Goal: Find specific page/section: Find specific page/section

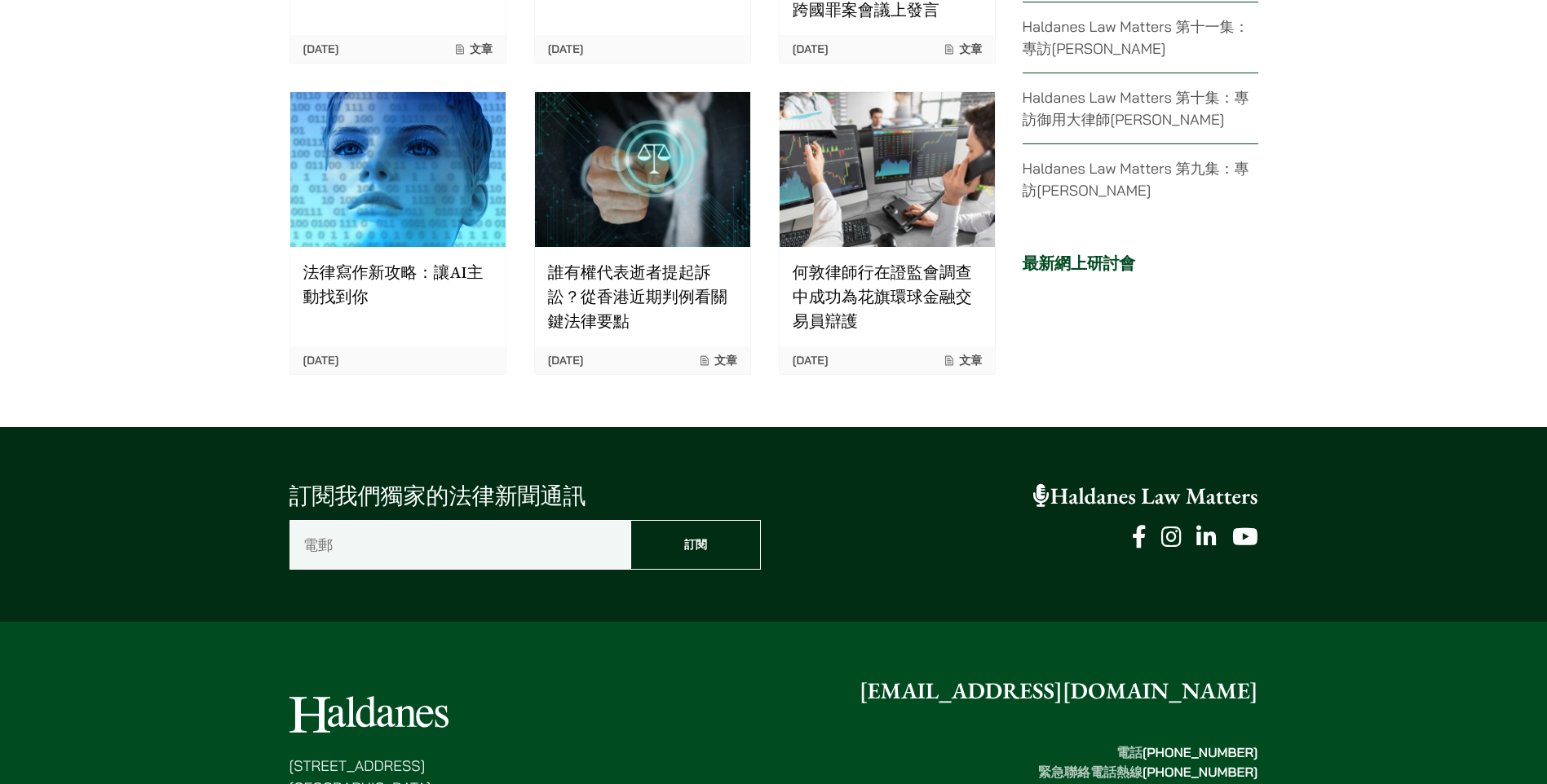
scroll to position [3985, 0]
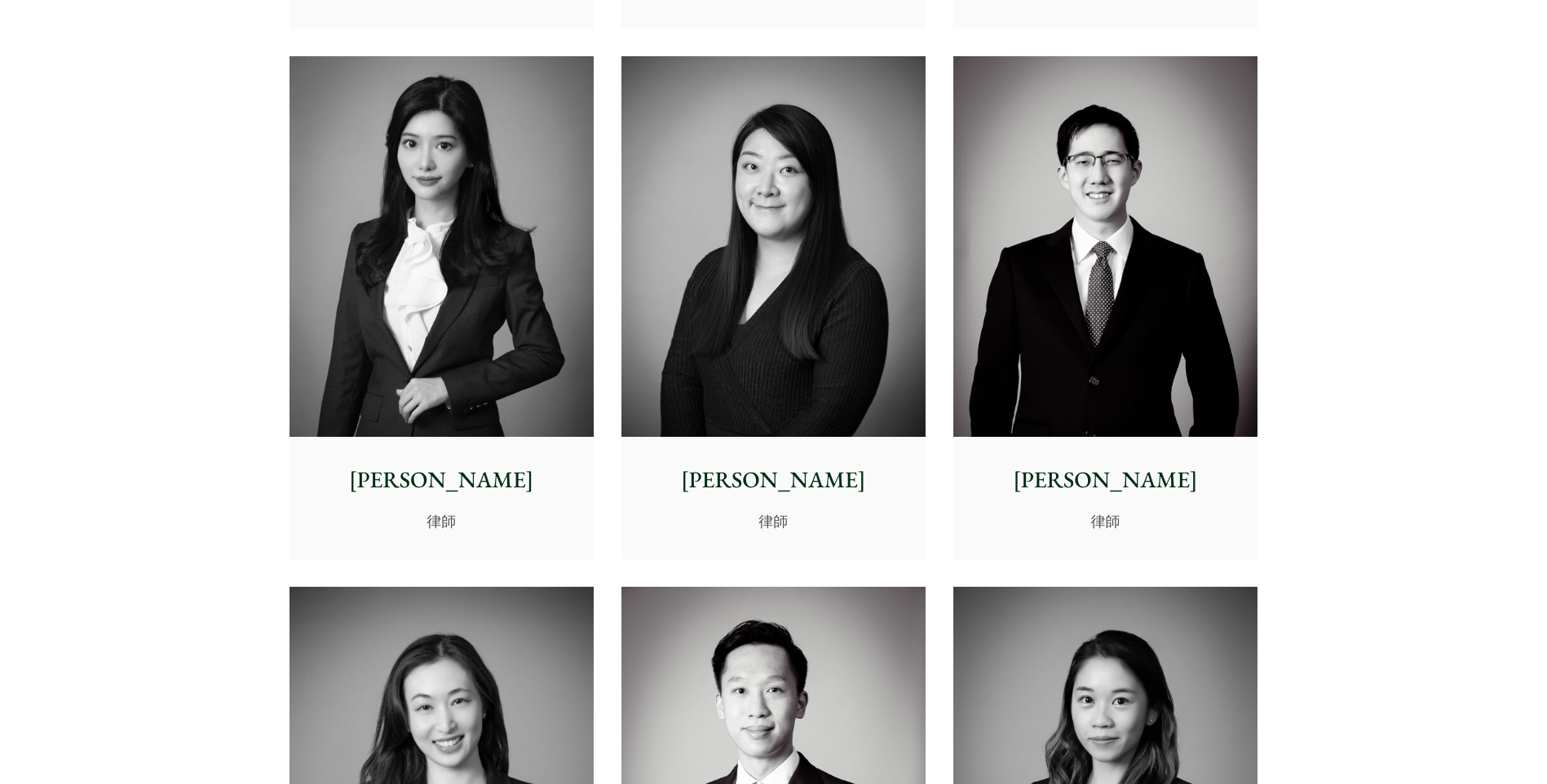
scroll to position [4809, 0]
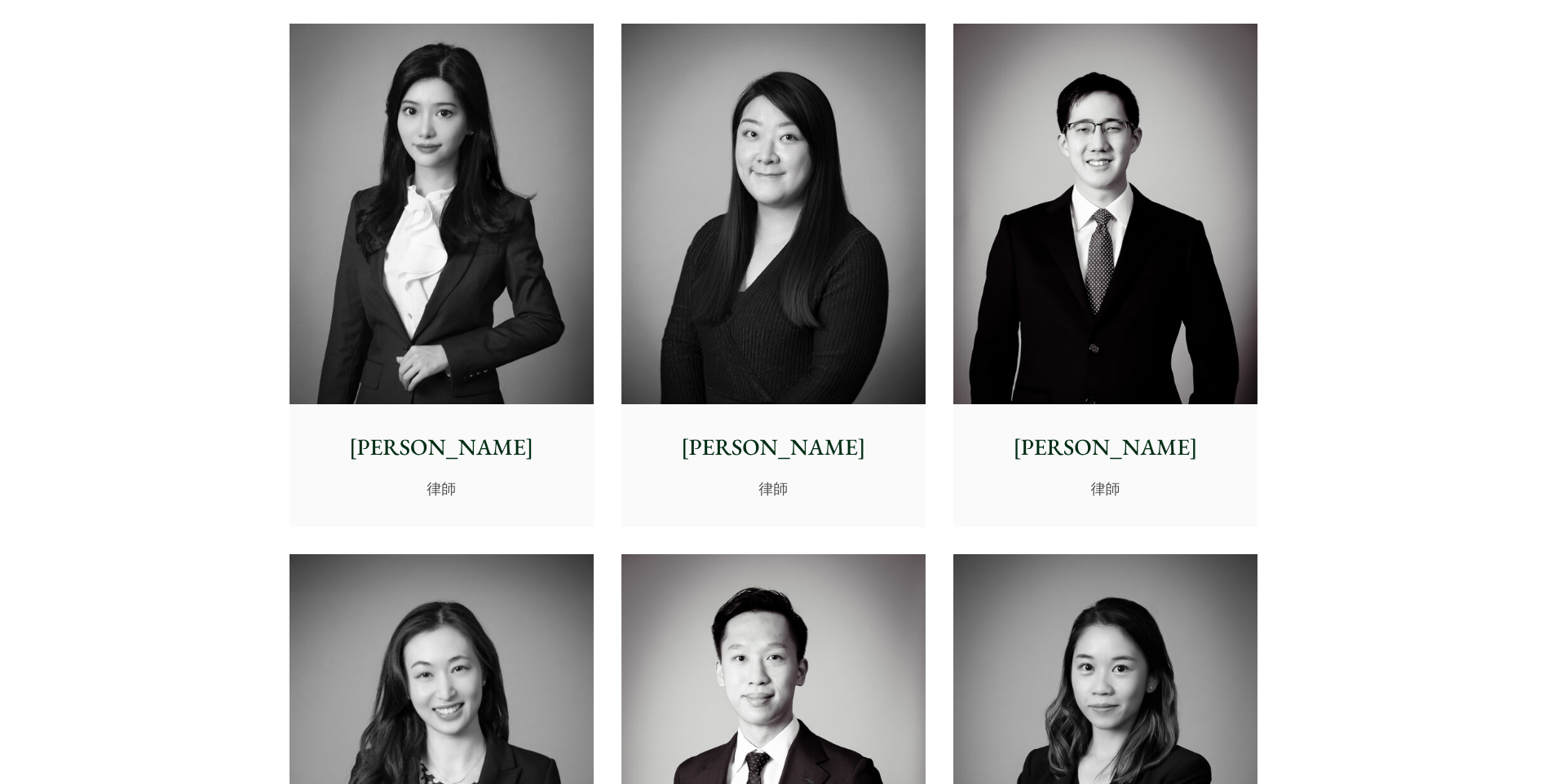
click at [825, 353] on img at bounding box center [773, 213] width 304 height 380
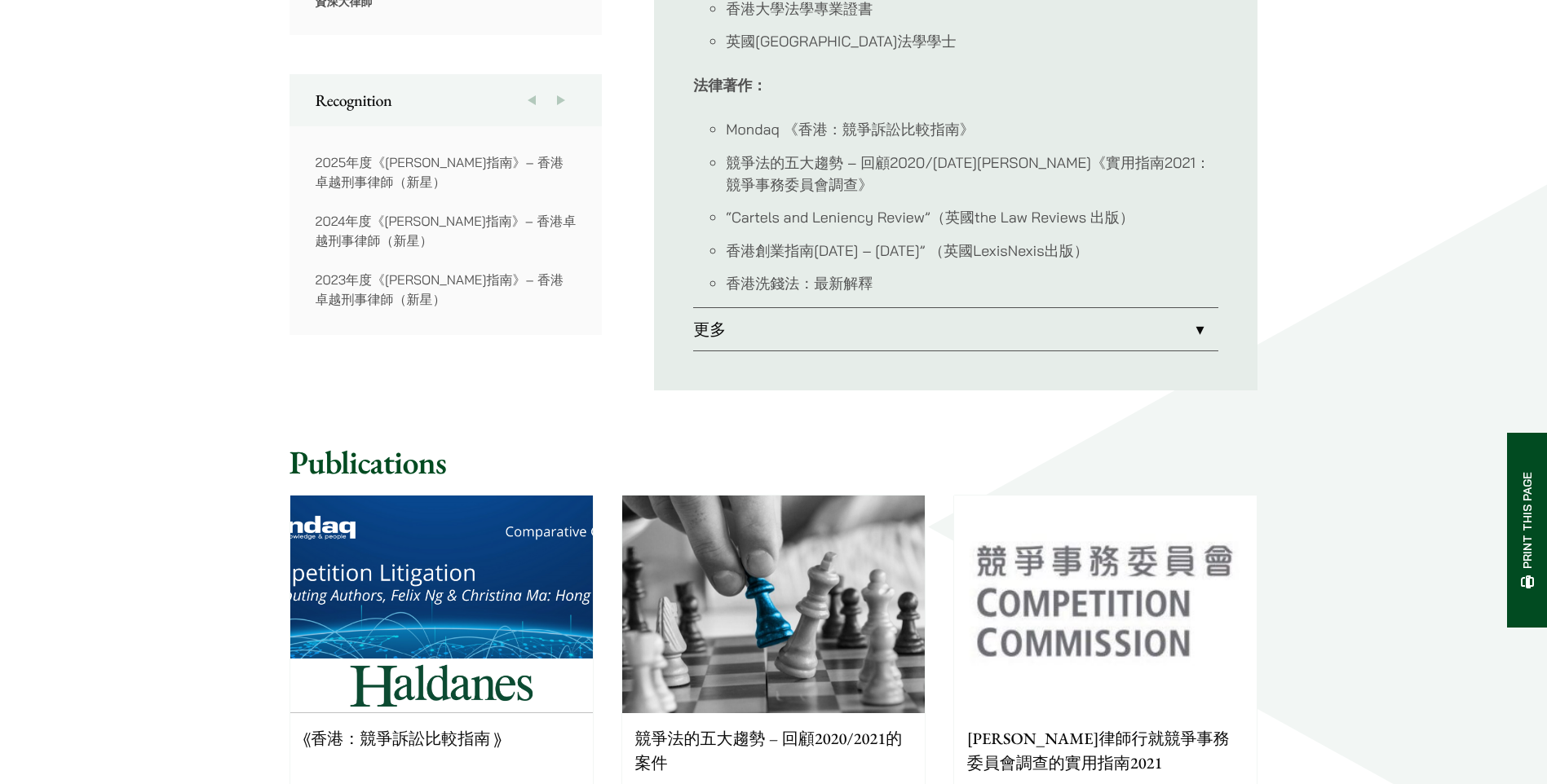
scroll to position [1223, 0]
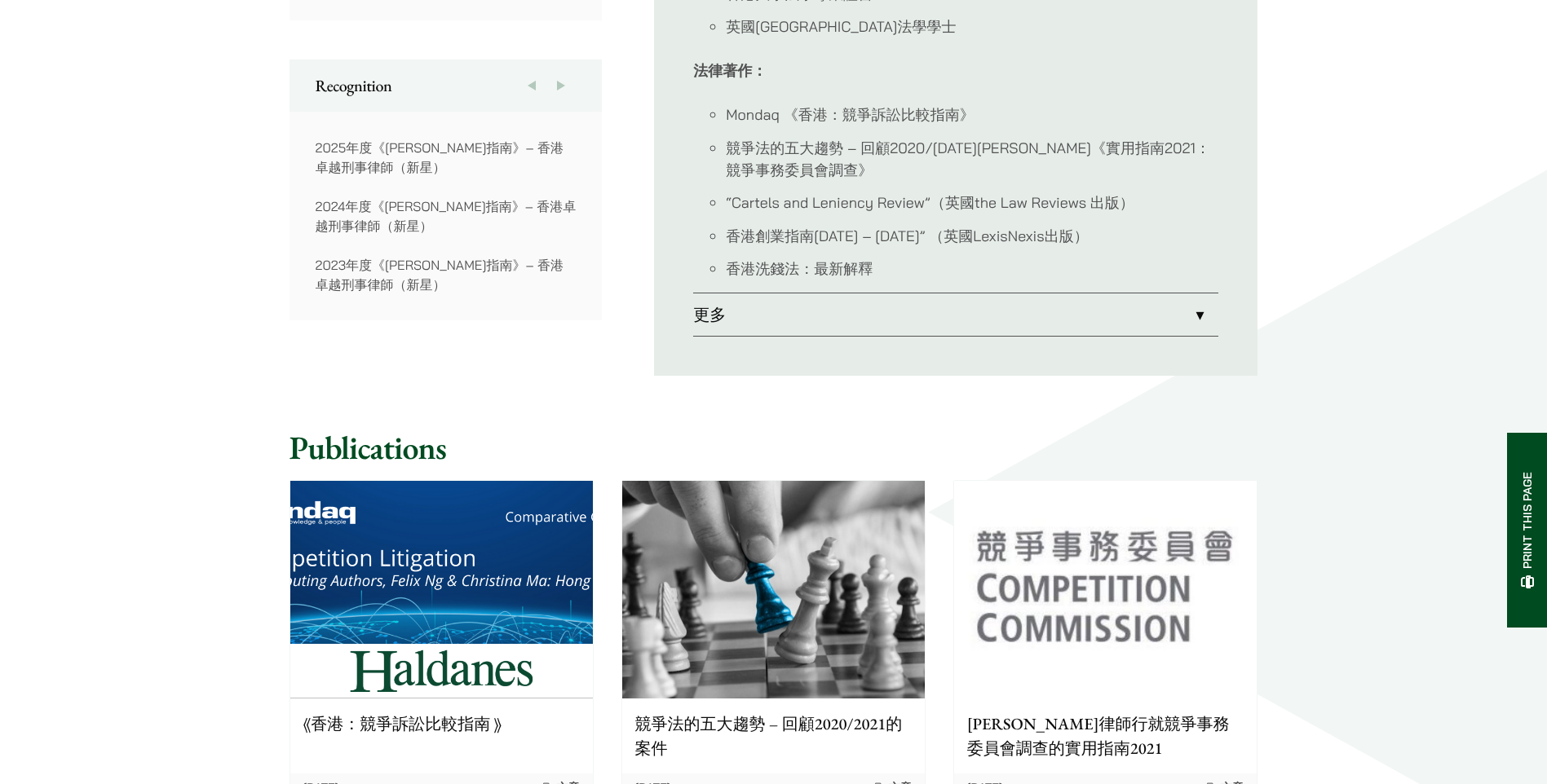
click at [1195, 293] on link "更多" at bounding box center [955, 314] width 525 height 42
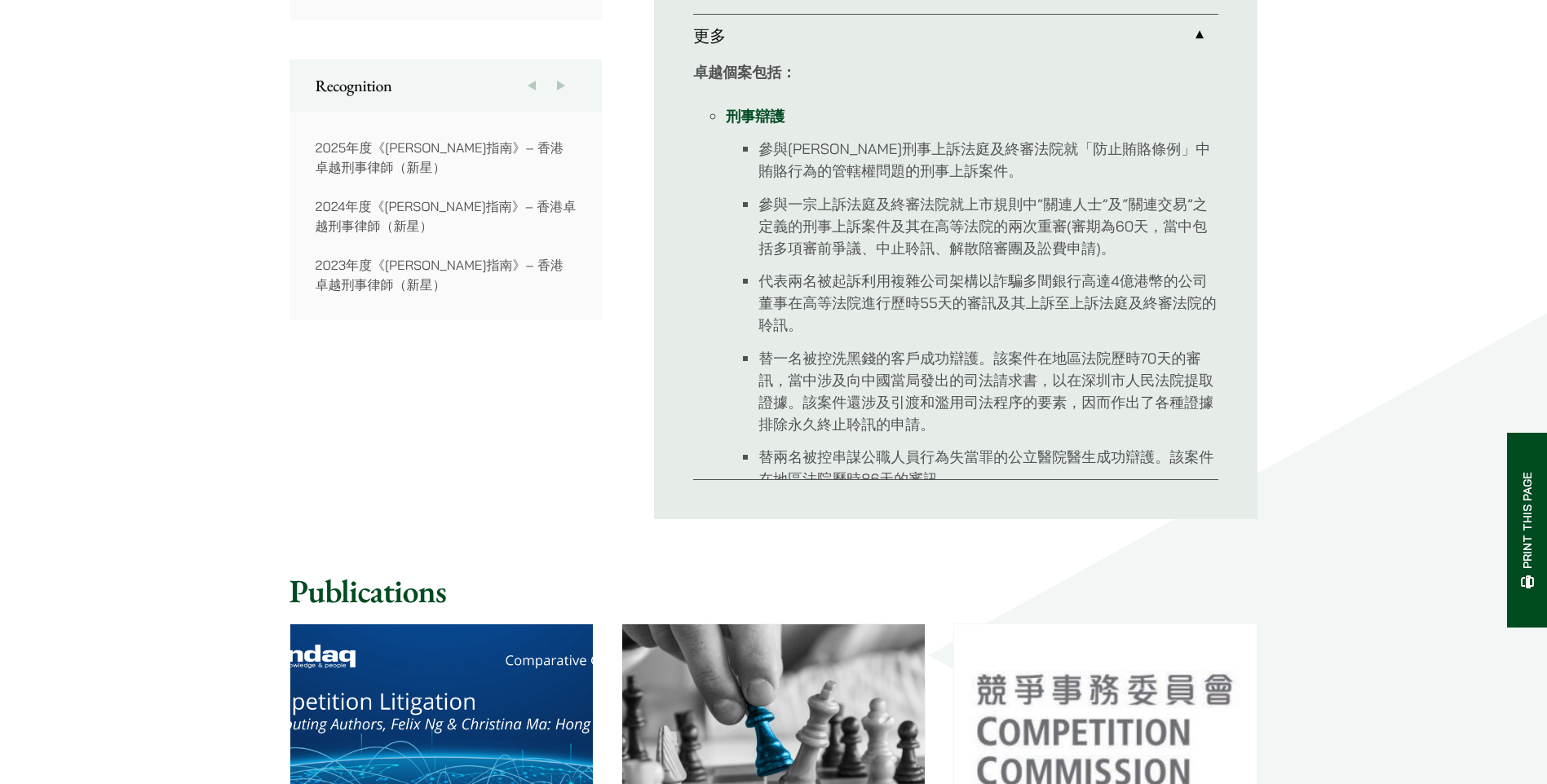
click at [1195, 288] on ul "參與[PERSON_NAME]刑事上訴法庭及終審法院就「防止賄賂條例」中賄賂行為的管轄權問題的刑事上訴案件。 參與一宗上訴法庭及終審法院就上市規則中“關連人士…" at bounding box center [972, 479] width 493 height 683
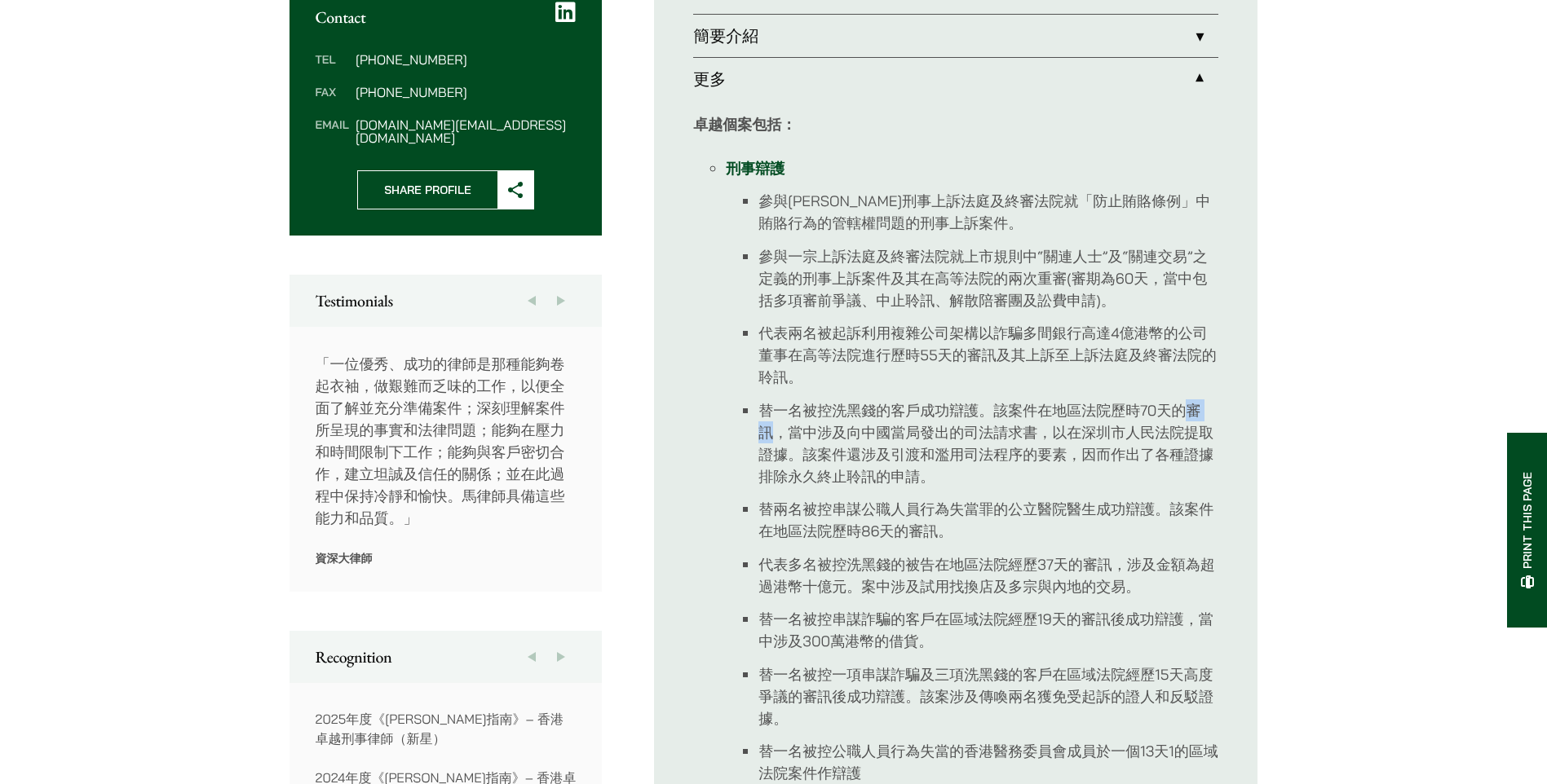
scroll to position [489, 0]
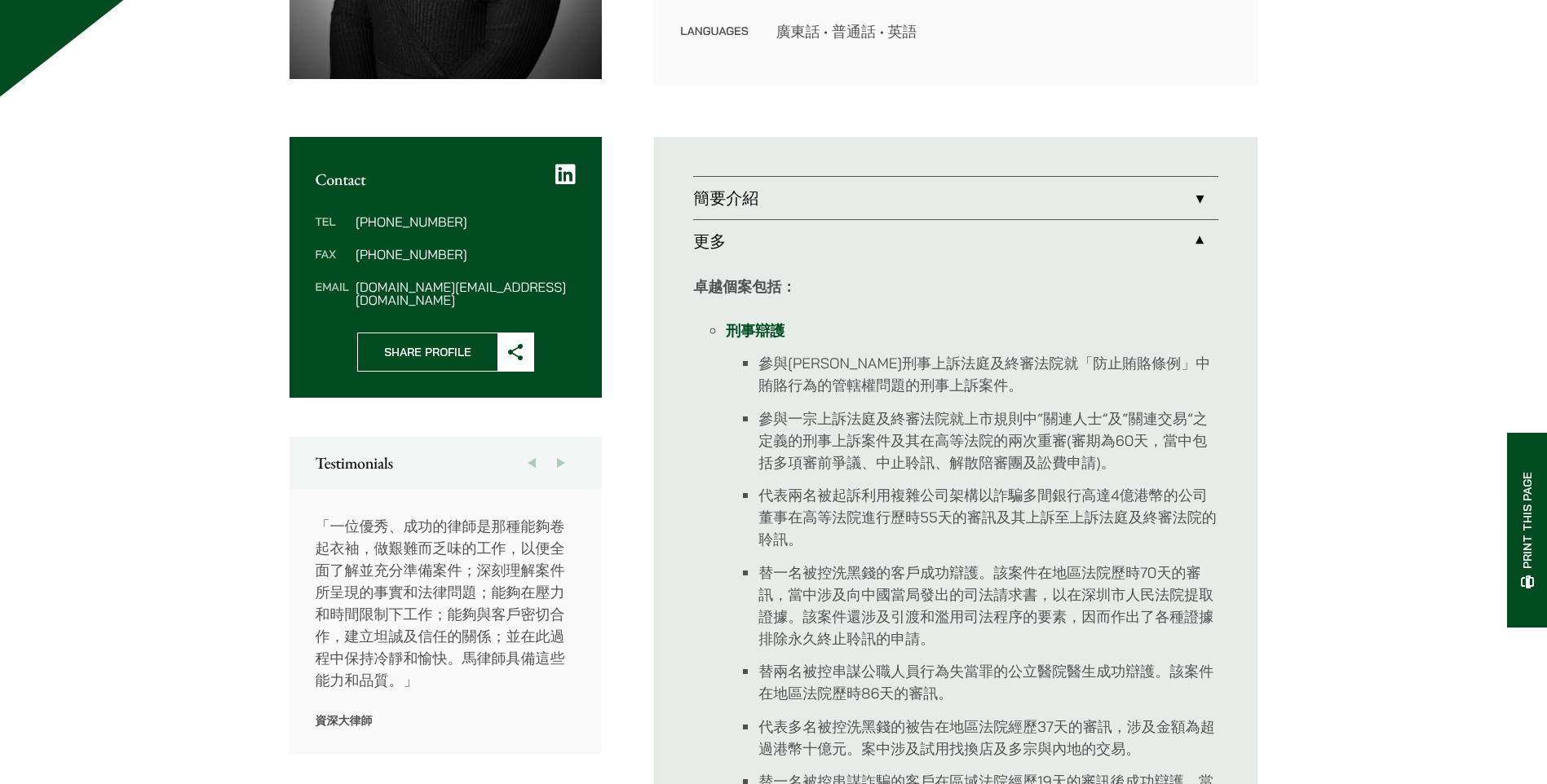
click at [978, 441] on li "參與一宗上訴法庭及終審法院就上市規則中“關連人士”及“關連交易”之定義的刑事上訴案件及其在高等法院的兩次重審(審期為60天，當中包括多項審前爭議、中止聆訊、解…" at bounding box center [988, 440] width 459 height 66
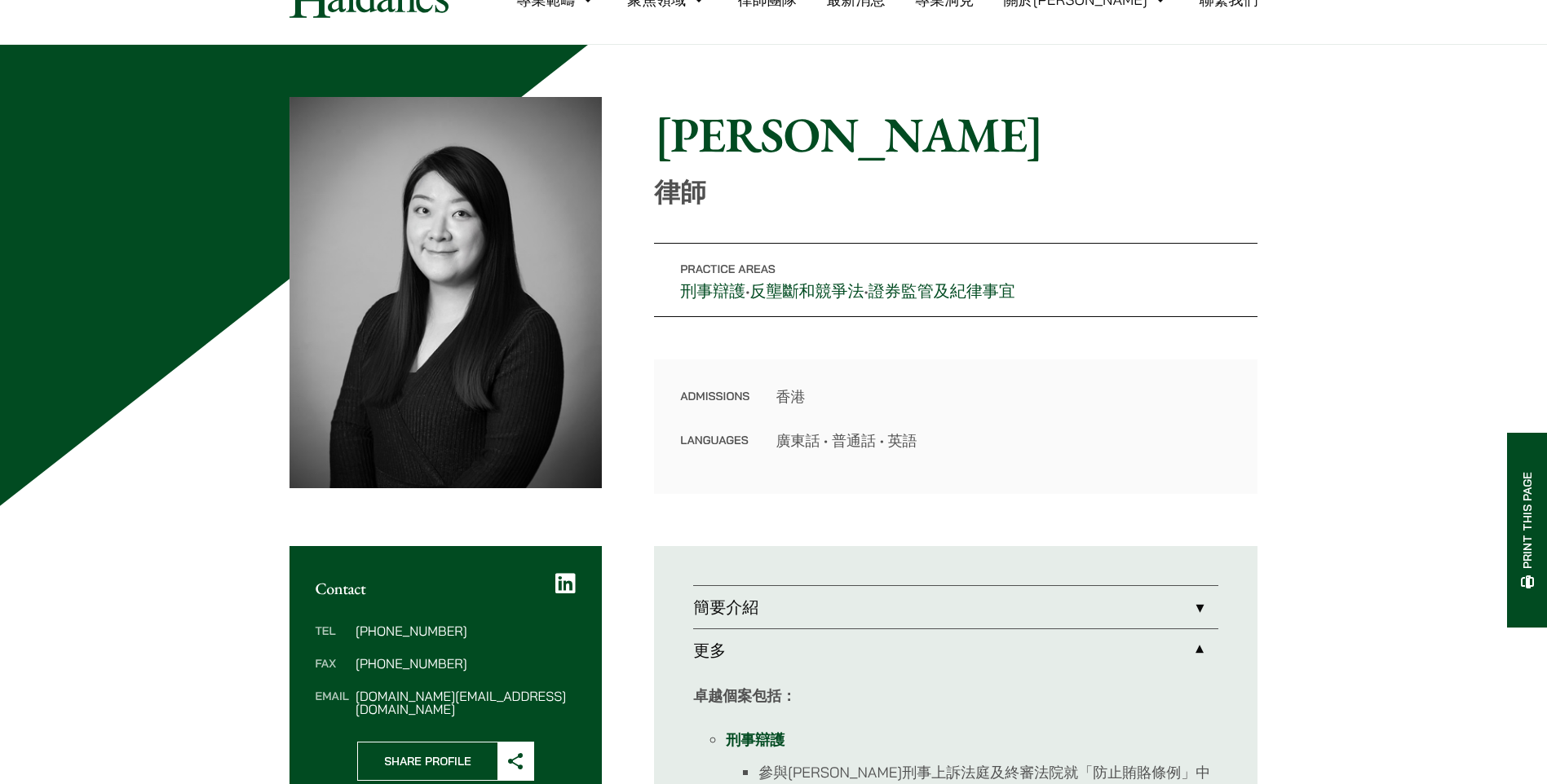
scroll to position [82, 0]
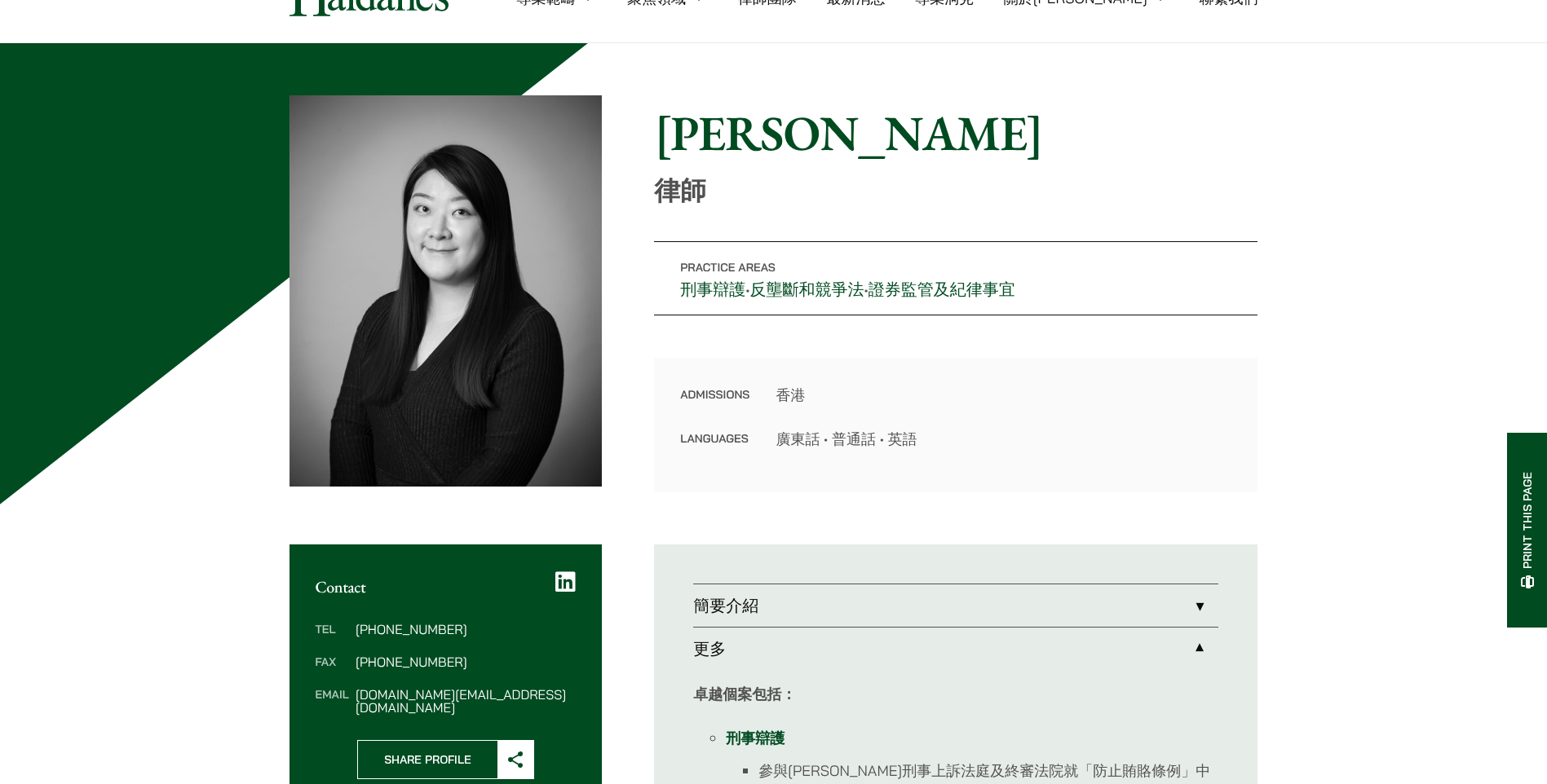
click at [1199, 603] on link "簡要介紹" at bounding box center [955, 605] width 525 height 42
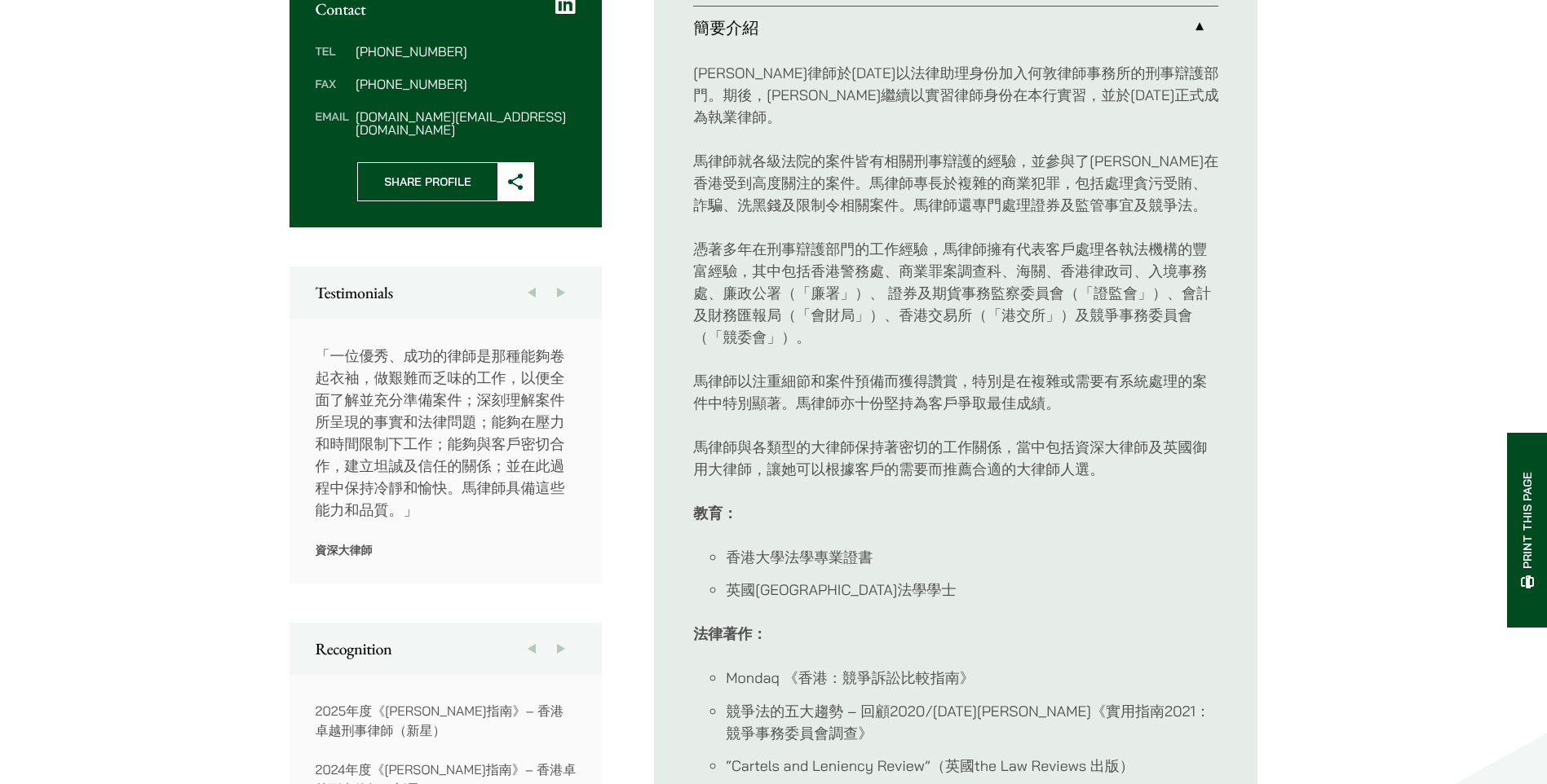
scroll to position [652, 0]
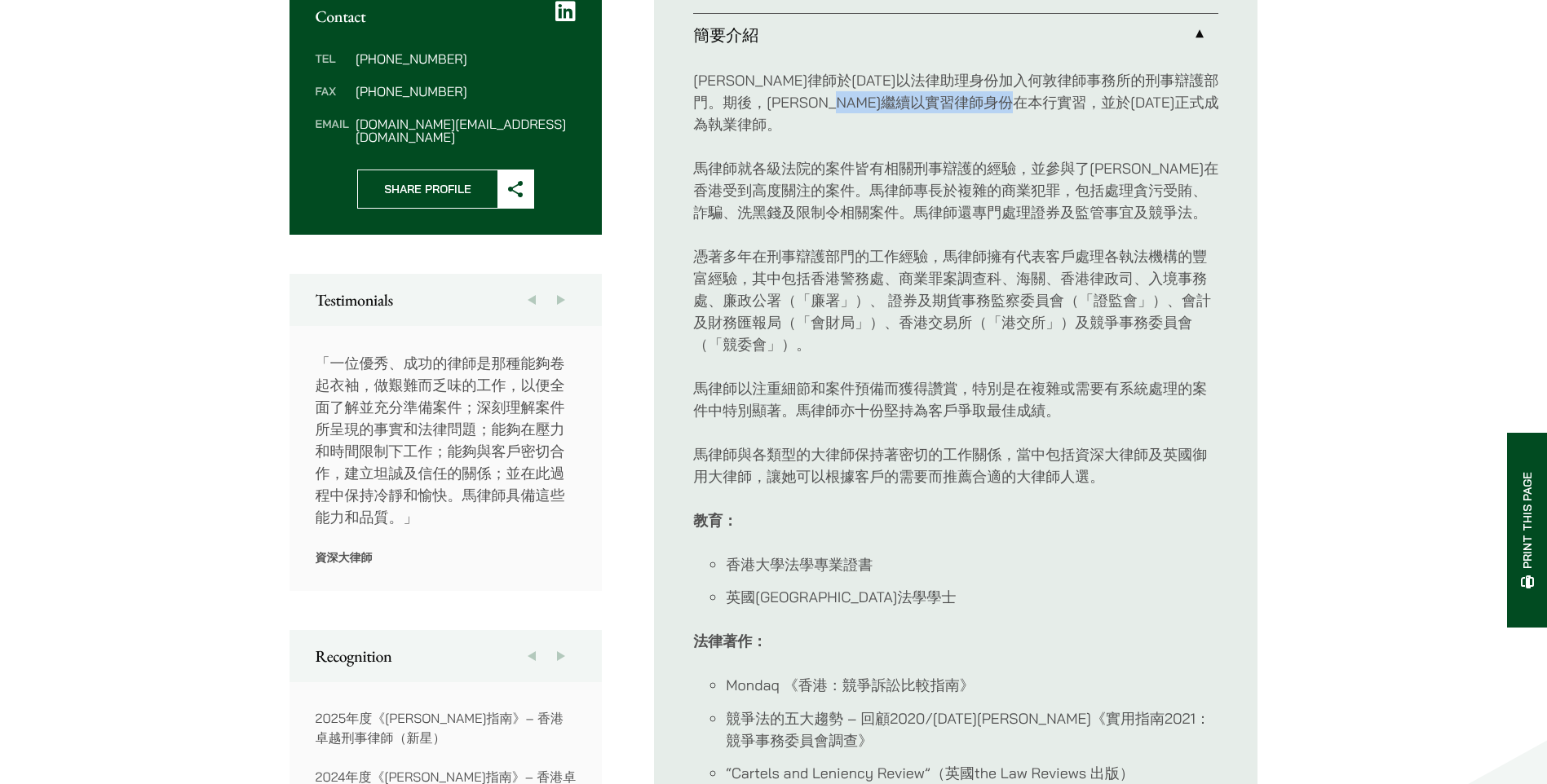
drag, startPoint x: 995, startPoint y: 101, endPoint x: 1174, endPoint y: 106, distance: 179.1
click at [1174, 106] on p "馬熙筠律師於2012年以法律助理身份加入何敦律師事務所的刑事辯護部門。期後，馬律師繼續以實習律師身份在本行實習，並於2019年正式成為執業律師。" at bounding box center [955, 102] width 525 height 66
